Goal: Information Seeking & Learning: Find specific fact

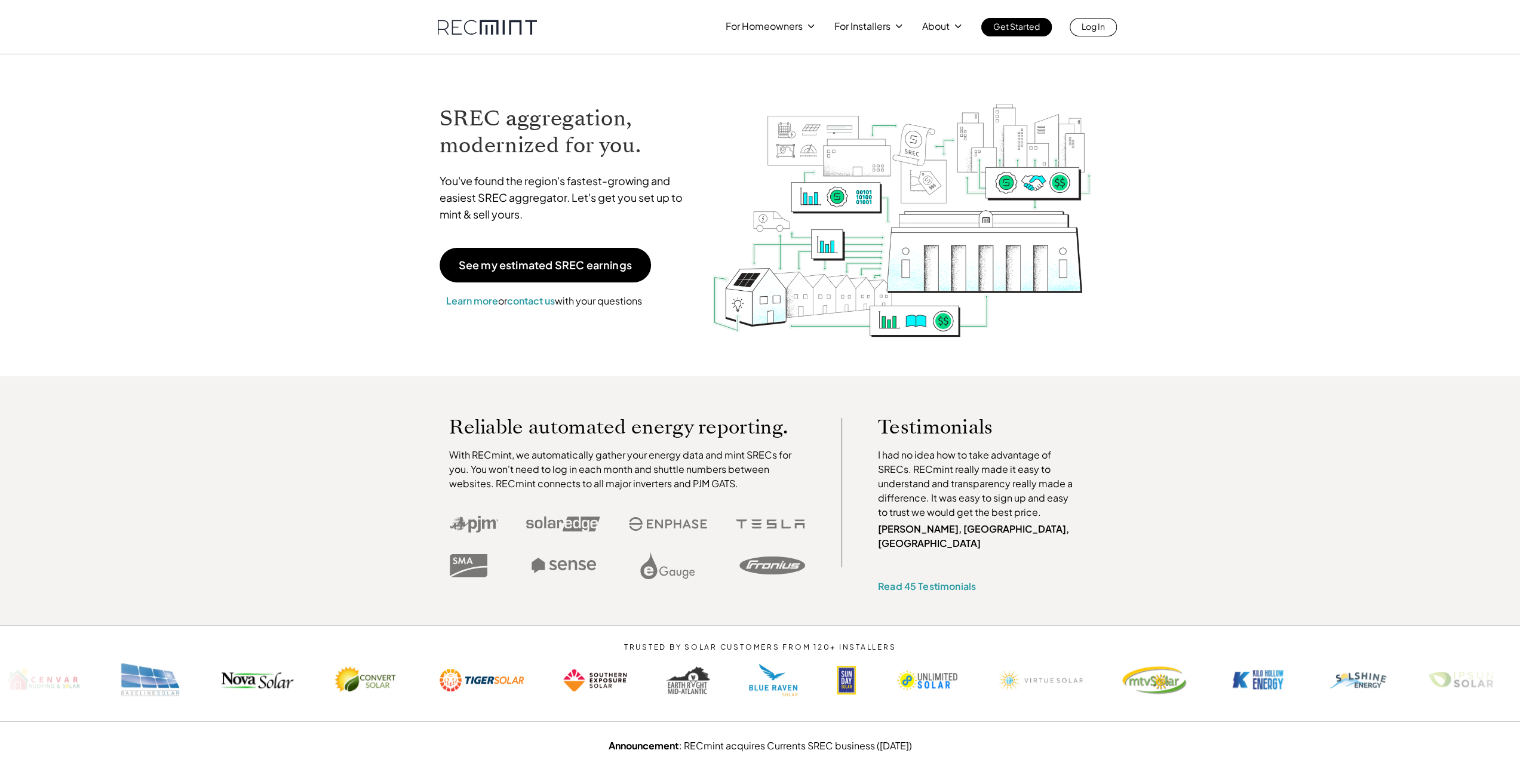
click at [861, 28] on p "For Installers" at bounding box center [862, 26] width 56 height 17
click at [851, 75] on p "SREC pricing" at bounding box center [865, 74] width 55 height 12
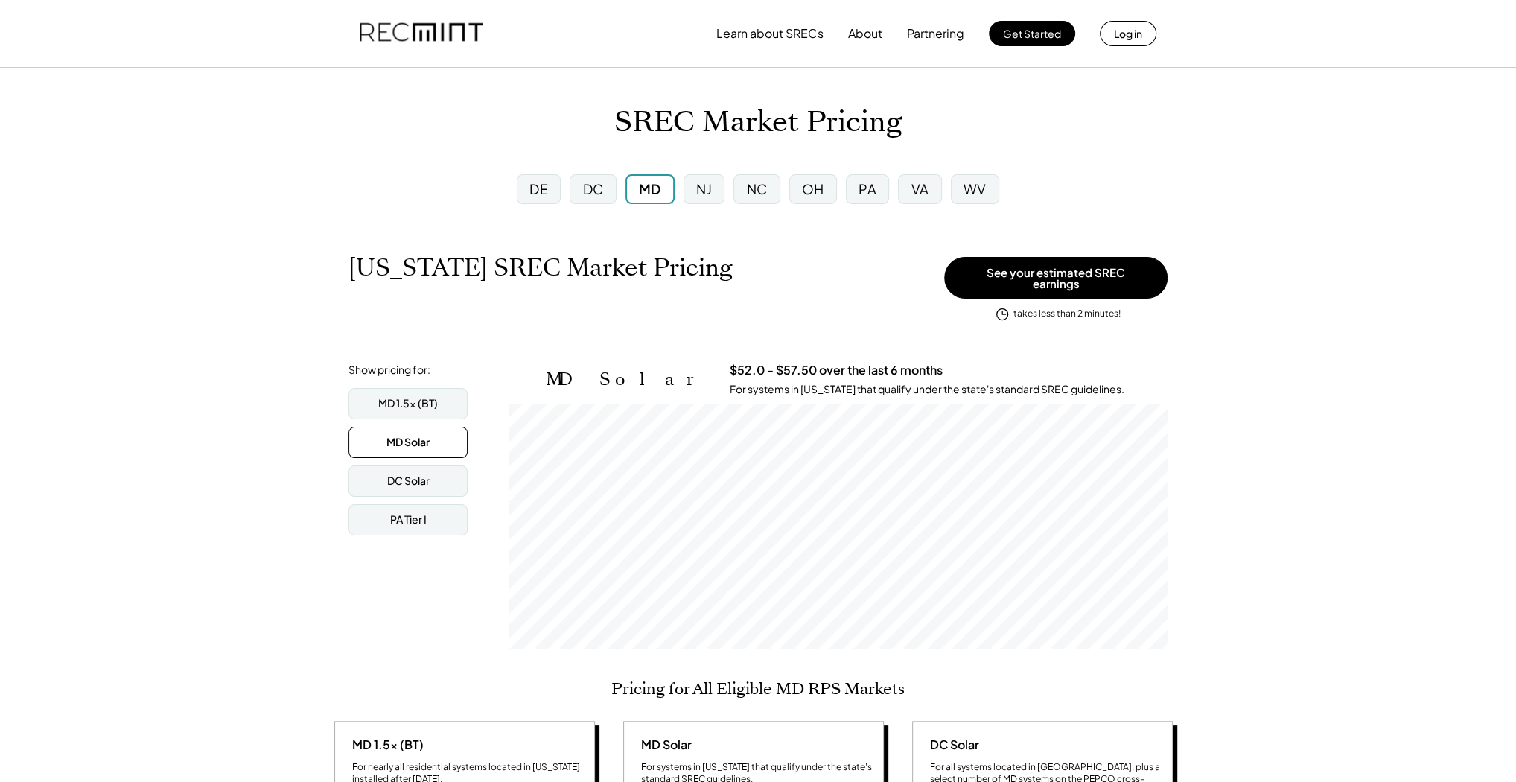
click at [596, 188] on div "DC" at bounding box center [592, 188] width 21 height 19
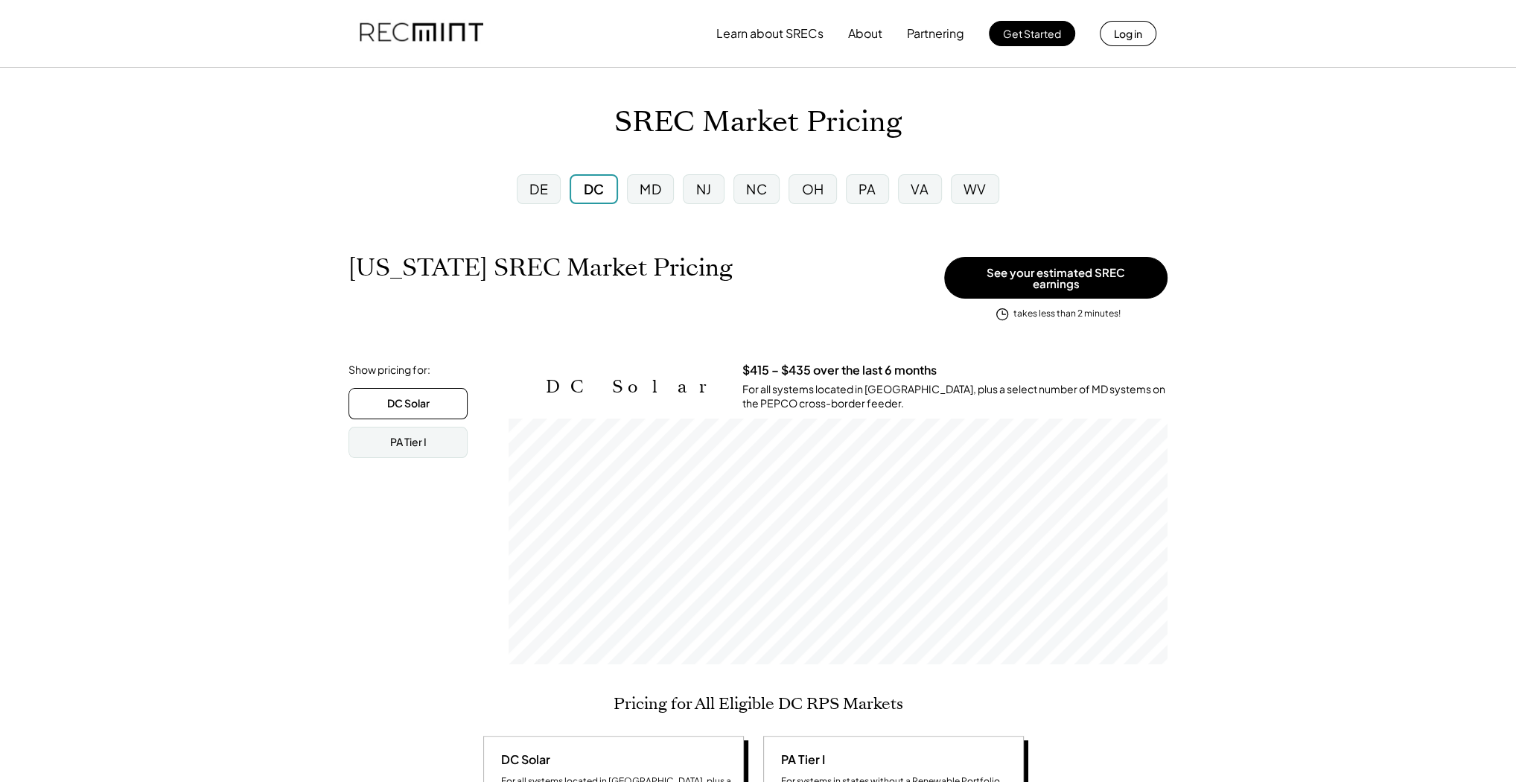
scroll to position [246, 659]
click at [651, 187] on div "MD" at bounding box center [651, 188] width 22 height 19
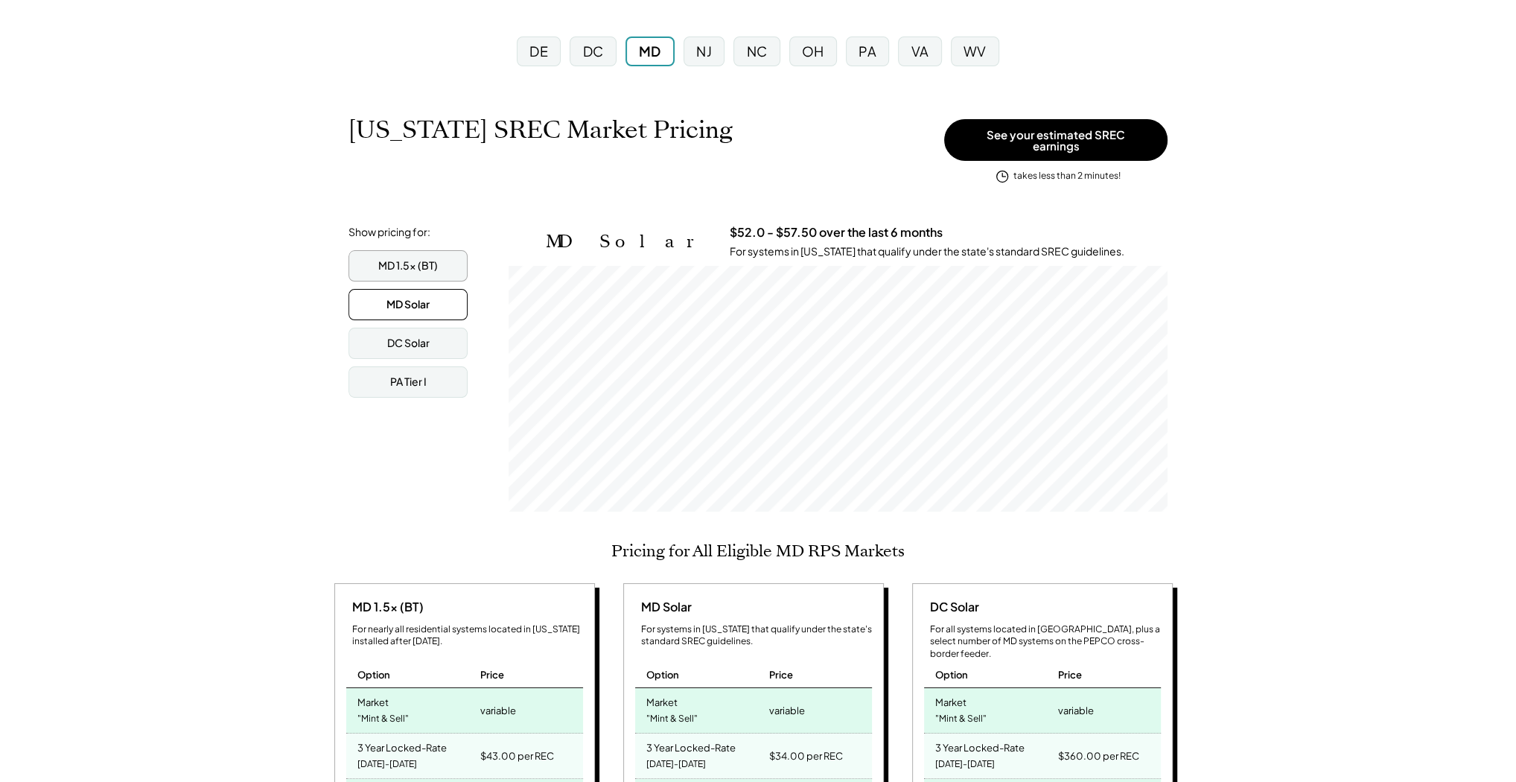
scroll to position [238, 0]
